Goal: Transaction & Acquisition: Subscribe to service/newsletter

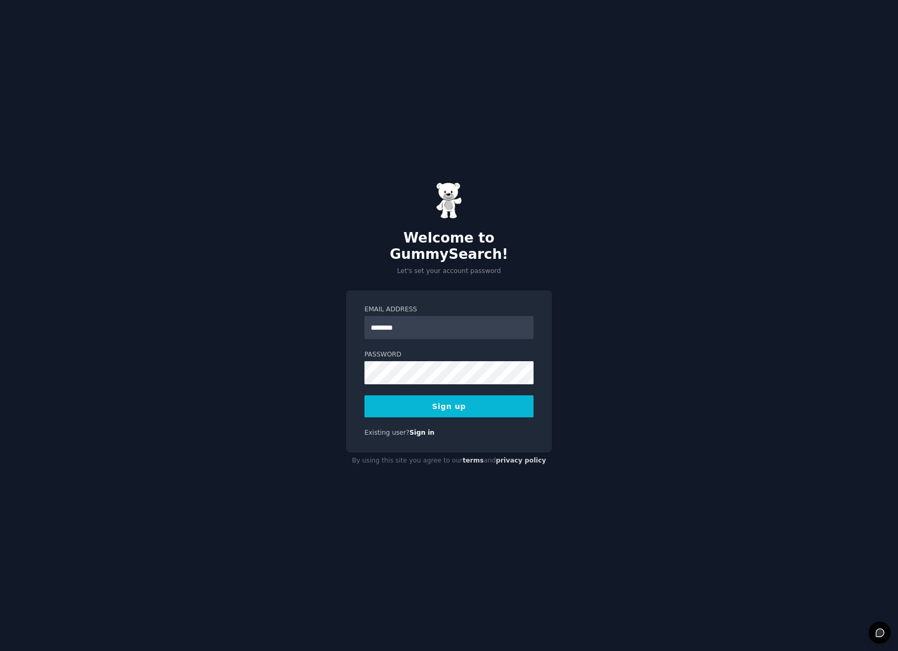
type input "********"
click at [423, 317] on input "Email Address" at bounding box center [448, 327] width 169 height 23
type input "**********"
click at [482, 410] on div "**********" at bounding box center [449, 371] width 206 height 162
click at [478, 404] on button "Sign up" at bounding box center [448, 406] width 169 height 22
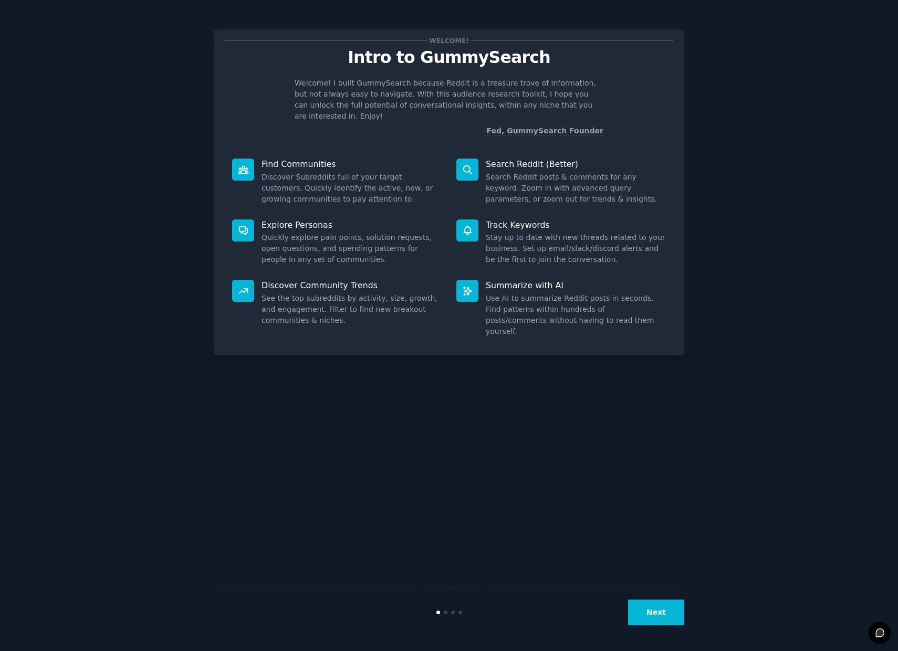
click at [645, 598] on div "Next" at bounding box center [449, 612] width 471 height 48
click at [646, 605] on button "Next" at bounding box center [656, 613] width 56 height 26
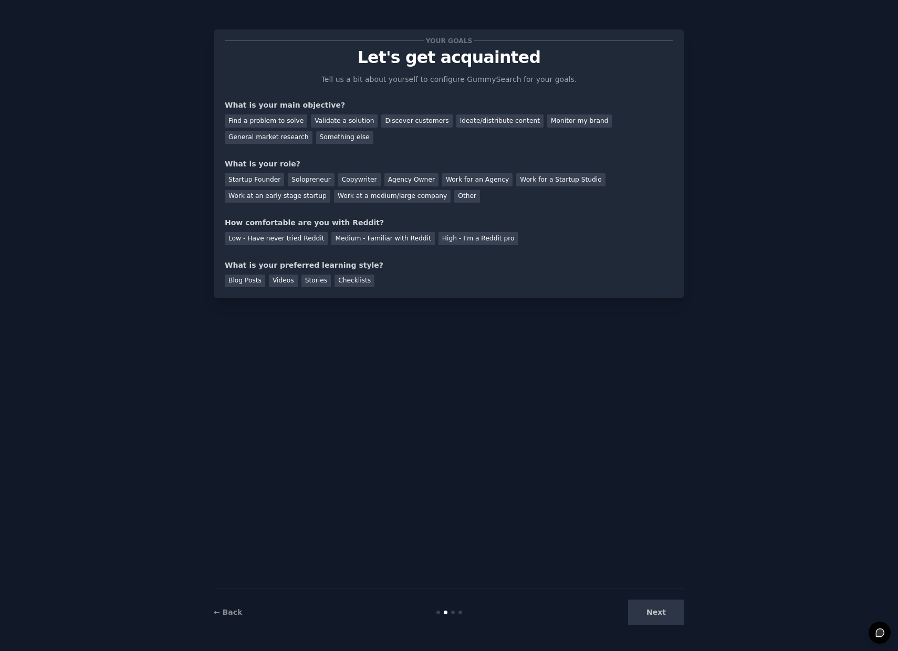
click at [651, 607] on div "Next" at bounding box center [605, 613] width 157 height 26
click at [255, 276] on div "Blog Posts" at bounding box center [245, 281] width 40 height 13
click at [268, 234] on div "Low - Have never tried Reddit" at bounding box center [276, 238] width 103 height 13
click at [258, 180] on div "Startup Founder" at bounding box center [254, 179] width 59 height 13
click at [256, 127] on div "Find a problem to solve" at bounding box center [266, 120] width 82 height 13
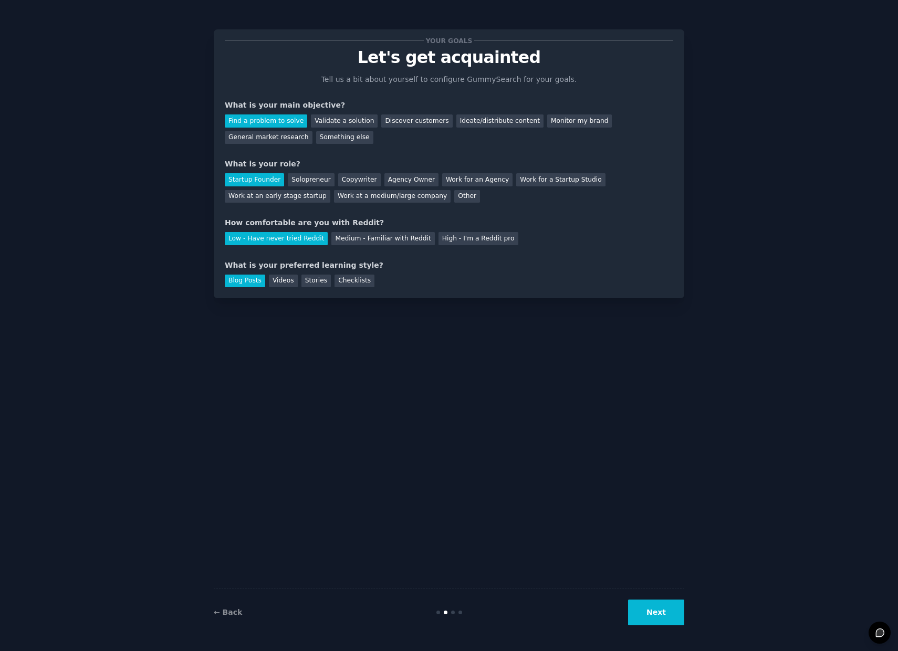
click at [684, 607] on button "Next" at bounding box center [656, 613] width 56 height 26
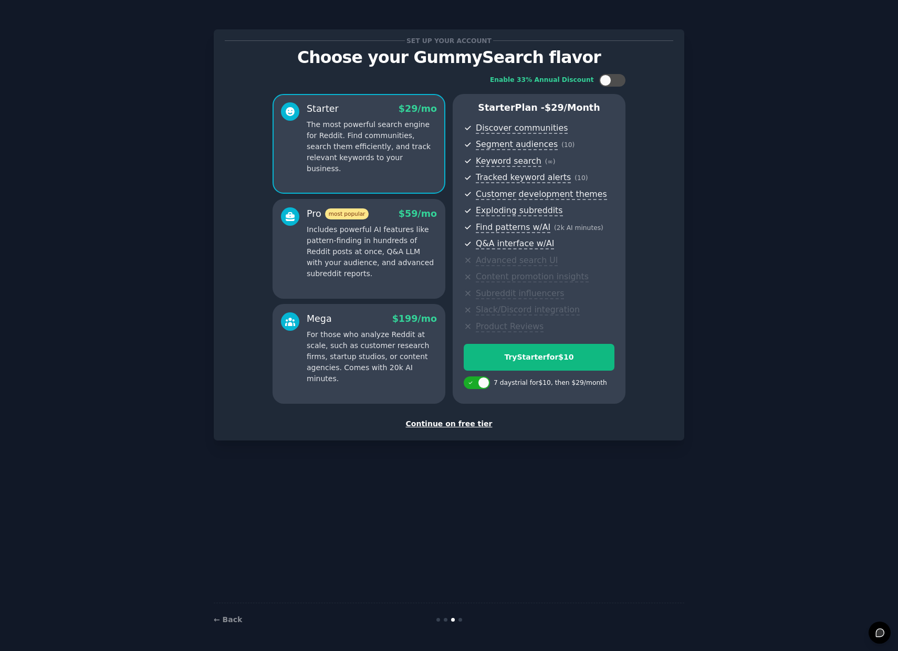
click at [460, 425] on div "Continue on free tier" at bounding box center [449, 424] width 448 height 11
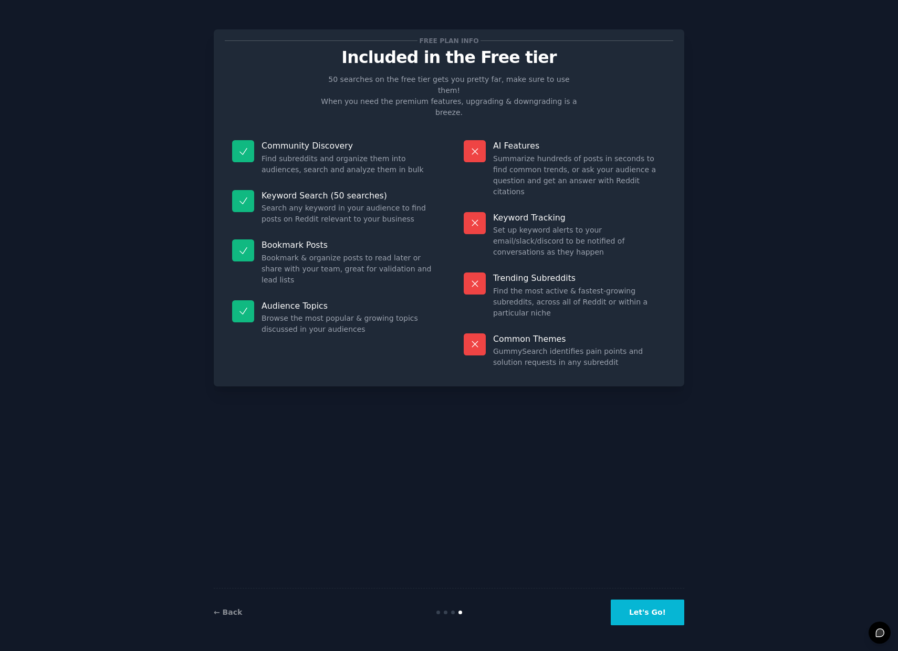
click at [641, 615] on button "Let's Go!" at bounding box center [648, 613] width 74 height 26
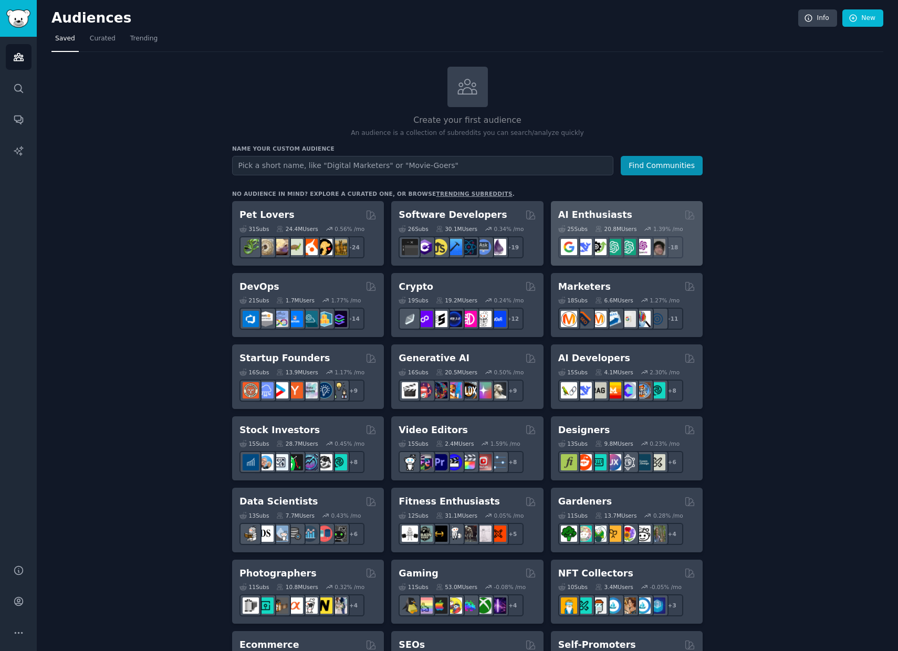
click at [643, 220] on div "AI Enthusiasts Curated by GummySearch" at bounding box center [626, 214] width 137 height 13
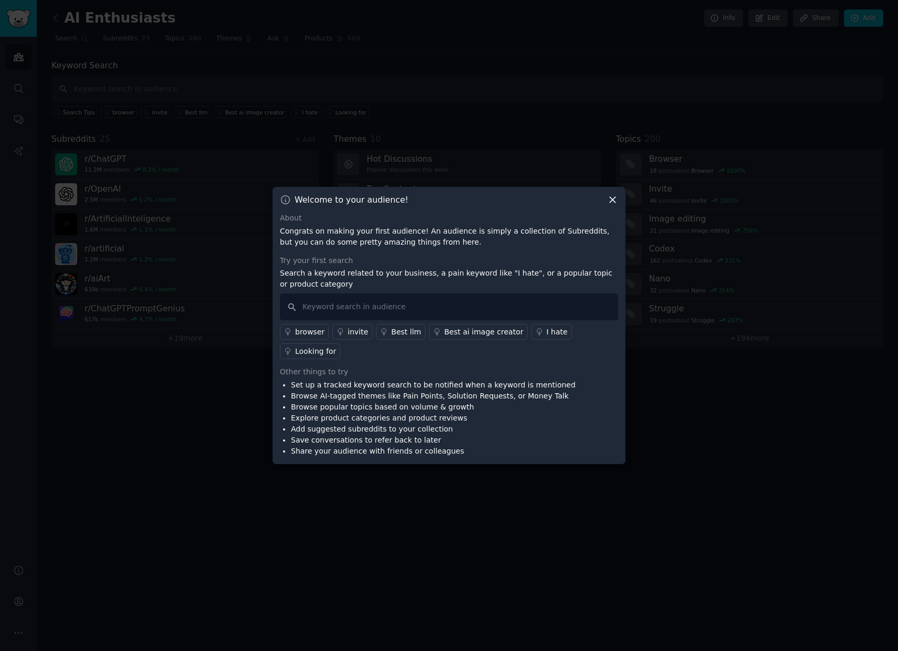
click at [616, 201] on icon at bounding box center [612, 199] width 11 height 11
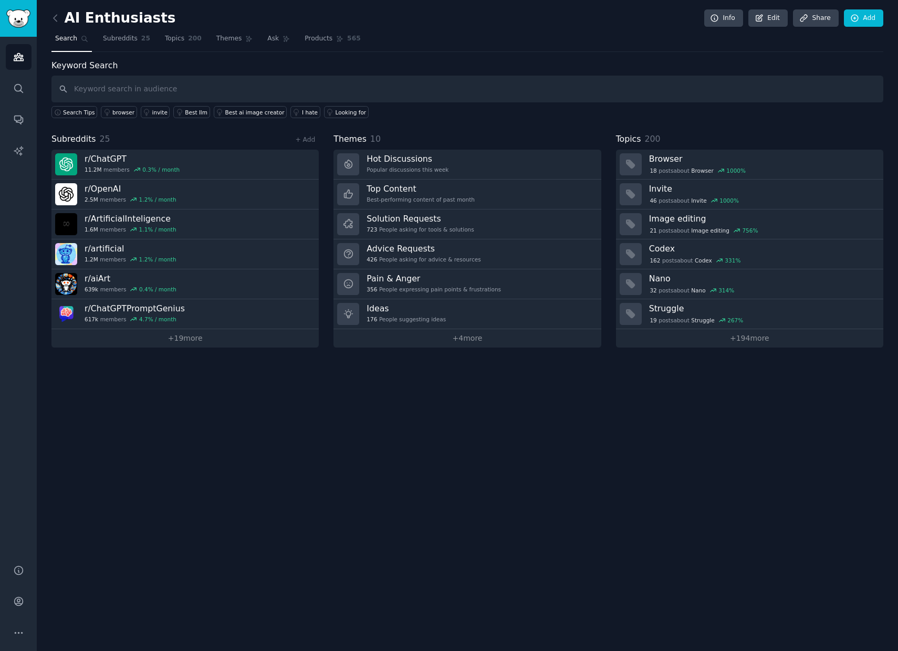
click at [60, 15] on link at bounding box center [57, 18] width 13 height 17
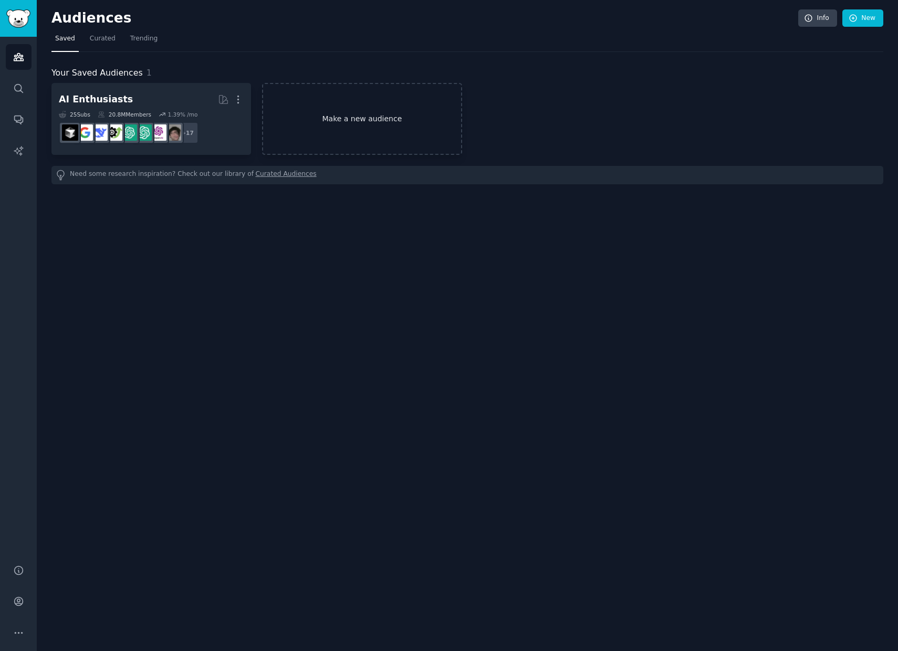
click at [336, 117] on link "Make a new audience" at bounding box center [362, 119] width 200 height 72
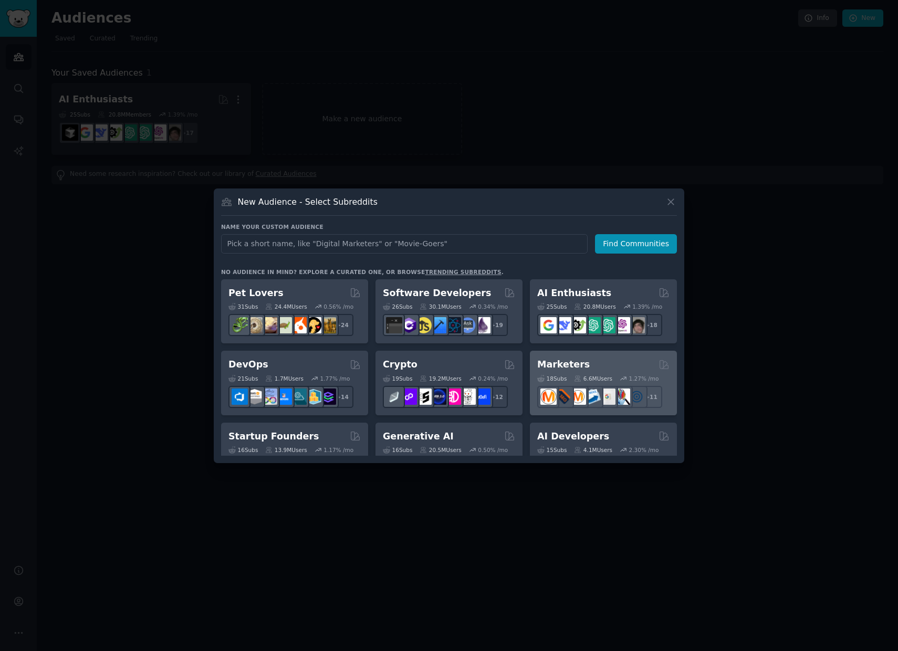
click at [583, 375] on div "6.6M Users" at bounding box center [593, 378] width 38 height 7
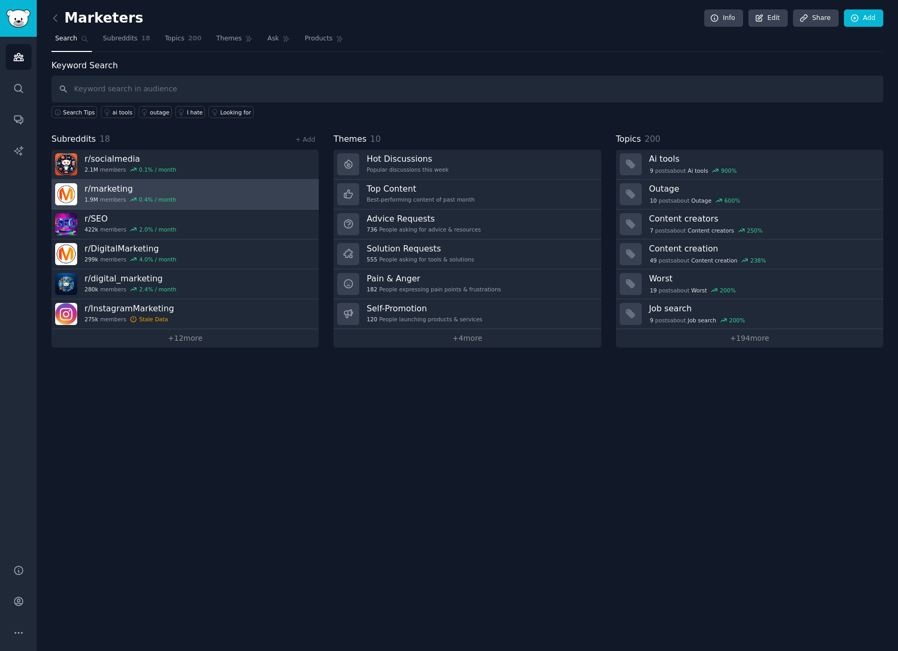
click at [205, 198] on link "r/ marketing 1.9M members 0.4 % / month" at bounding box center [184, 195] width 267 height 30
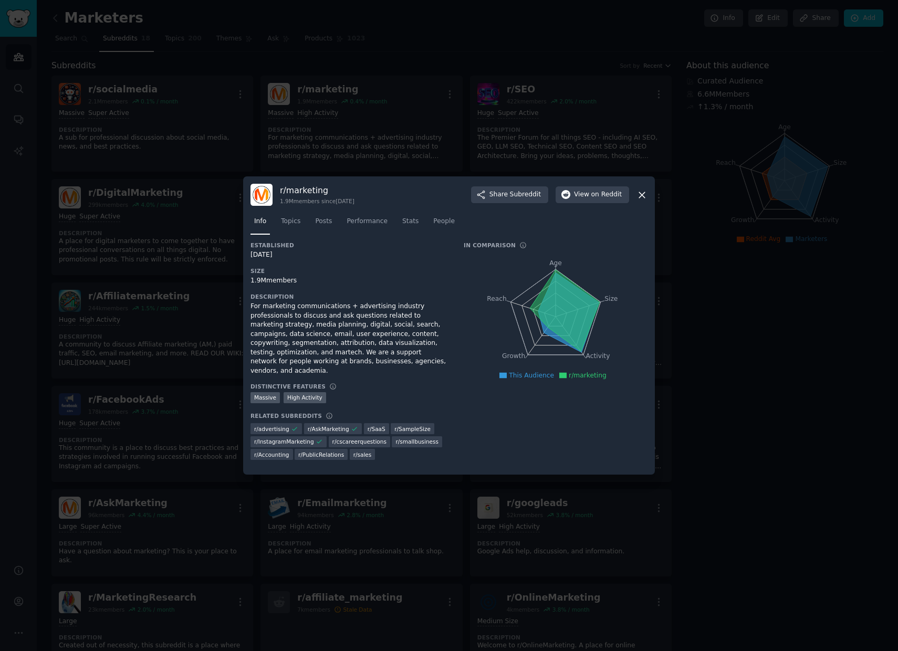
click at [644, 197] on icon at bounding box center [642, 195] width 6 height 6
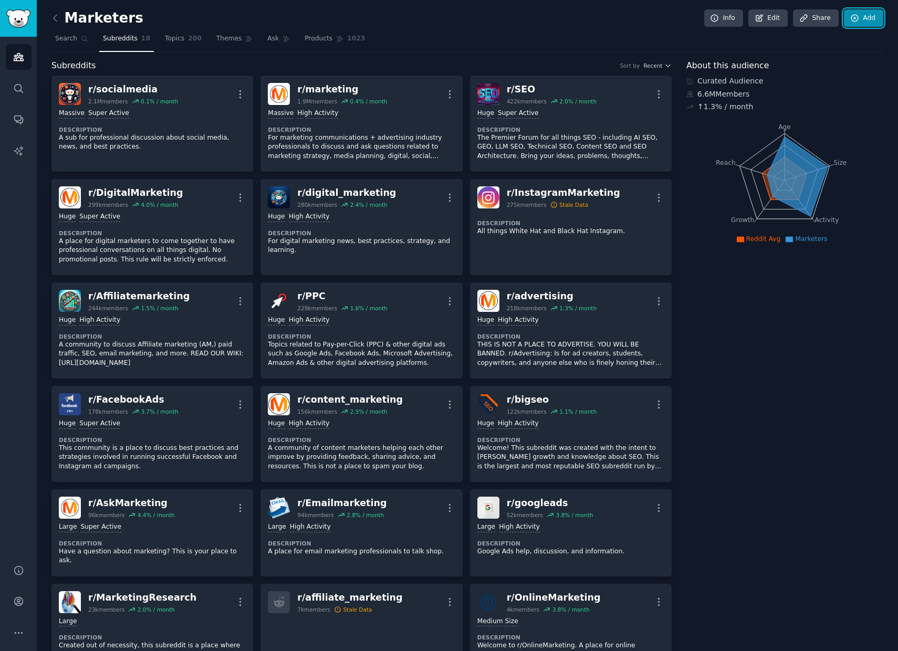
click at [847, 23] on link "Add" at bounding box center [863, 18] width 39 height 18
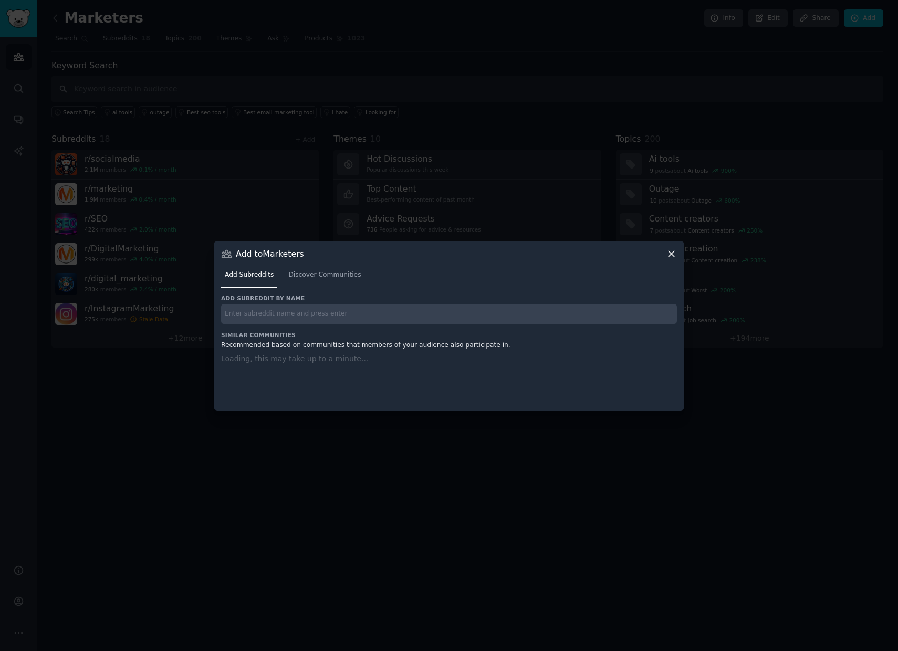
click at [279, 308] on input "text" at bounding box center [449, 314] width 456 height 20
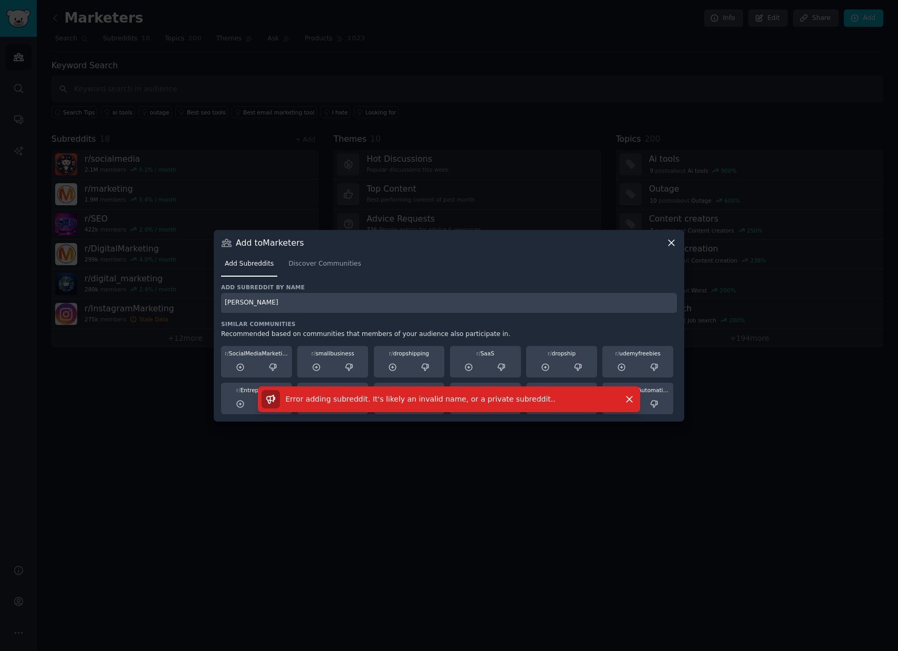
click at [307, 302] on input "Leo Matos" at bounding box center [449, 303] width 456 height 20
drag, startPoint x: 307, startPoint y: 302, endPoint x: 176, endPoint y: 273, distance: 134.5
click at [176, 273] on div "​ Add to Marketers Add Subreddits Discover Communities Add subreddit by name Le…" at bounding box center [449, 325] width 891 height 651
type input "leomatos"
click at [672, 245] on icon at bounding box center [671, 242] width 11 height 11
